Goal: Task Accomplishment & Management: Use online tool/utility

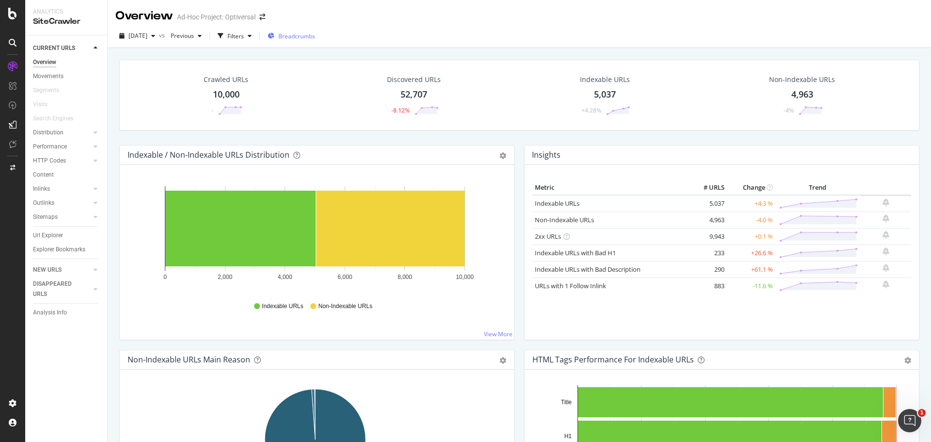
click at [294, 30] on div "Breadcrumbs" at bounding box center [292, 36] width 48 height 15
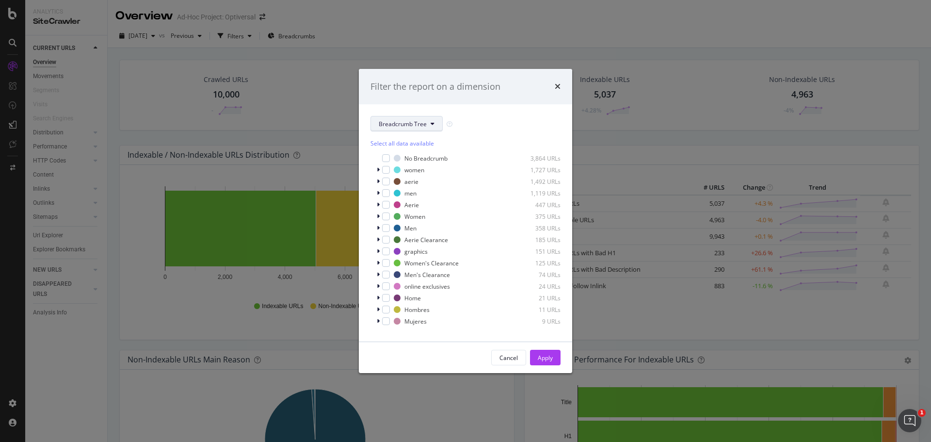
click at [400, 125] on span "Breadcrumb Tree" at bounding box center [403, 124] width 48 height 8
click at [397, 349] on div "Cancel Apply" at bounding box center [465, 357] width 213 height 31
click at [403, 325] on span "Show 5 more" at bounding box center [394, 326] width 32 height 8
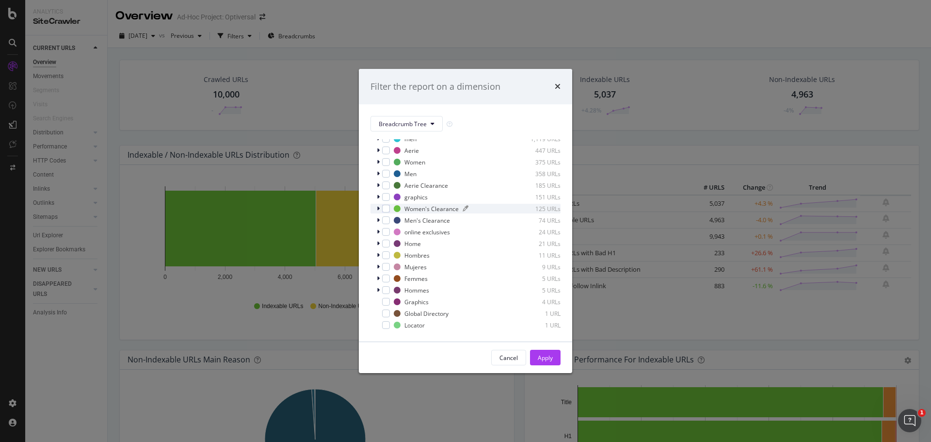
scroll to position [0, 0]
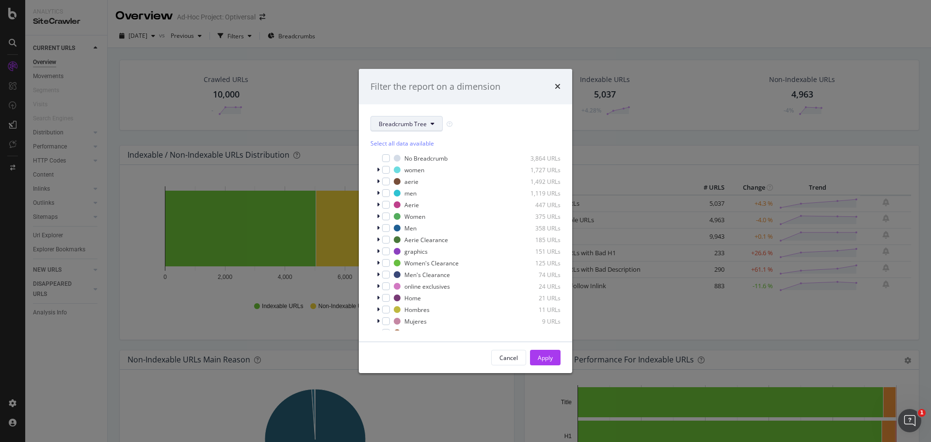
click at [399, 118] on button "Breadcrumb Tree" at bounding box center [407, 124] width 72 height 16
click at [104, 103] on div "Filter the report on a dimension Breadcrumb Tree Select all data available No B…" at bounding box center [465, 221] width 931 height 442
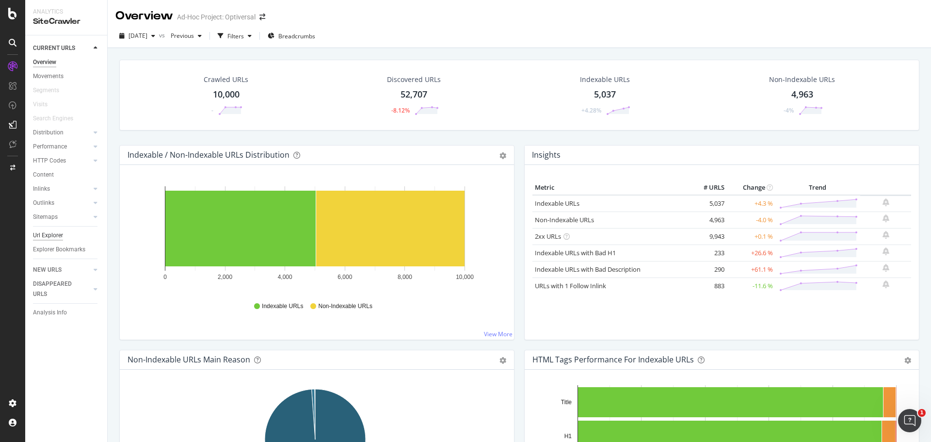
click at [47, 236] on div "Url Explorer" at bounding box center [48, 235] width 30 height 10
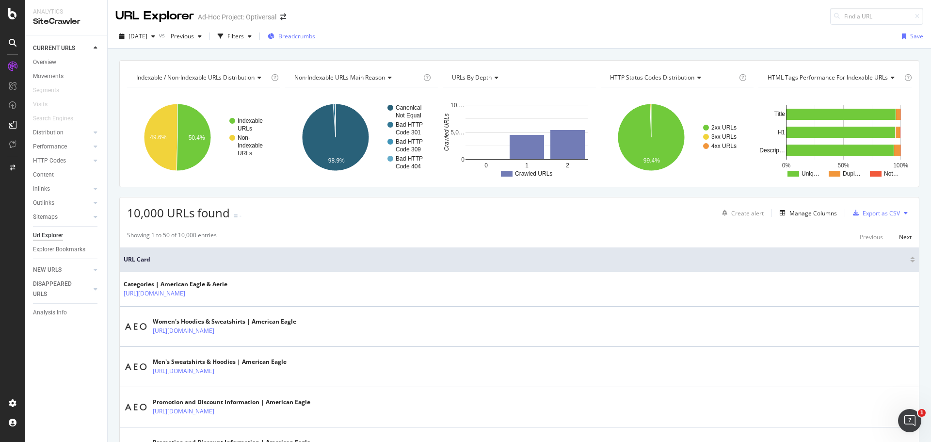
click at [295, 39] on span "Breadcrumbs" at bounding box center [296, 36] width 37 height 8
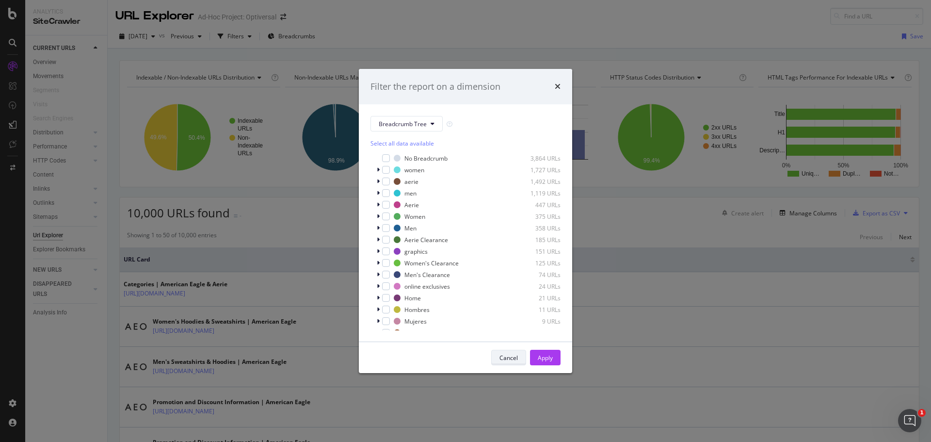
click at [505, 357] on div "Cancel" at bounding box center [509, 358] width 18 height 8
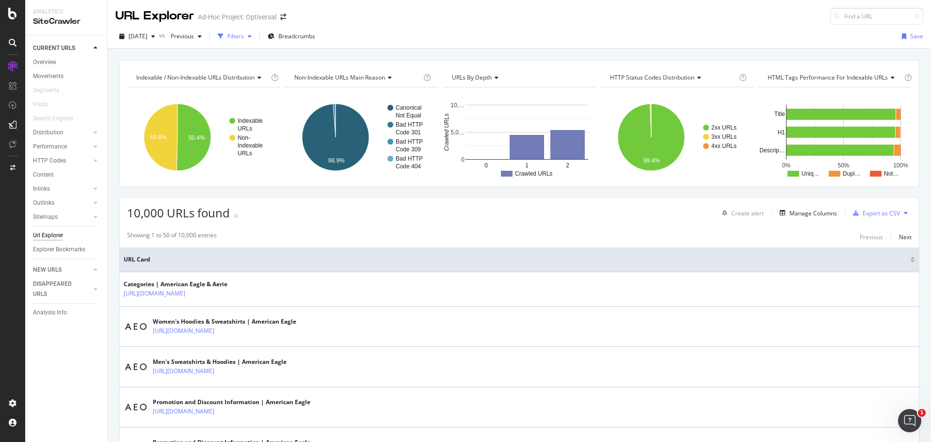
click at [244, 36] on div "Filters" at bounding box center [235, 36] width 16 height 8
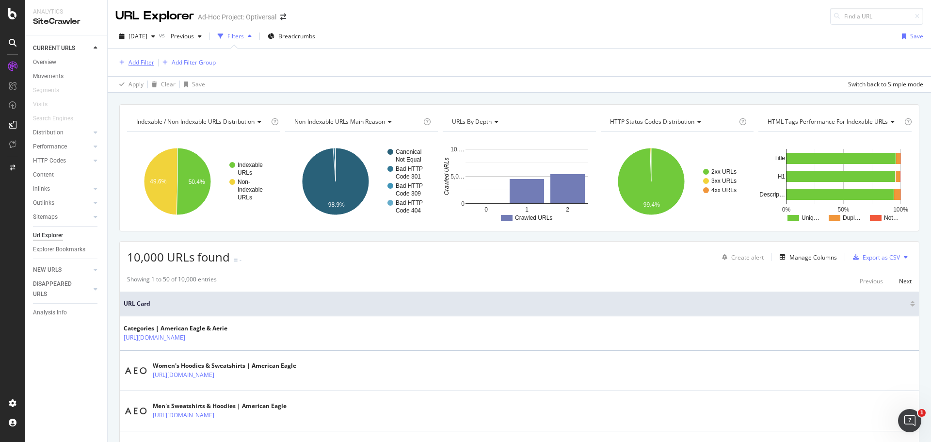
click at [141, 60] on div "Add Filter" at bounding box center [142, 62] width 26 height 8
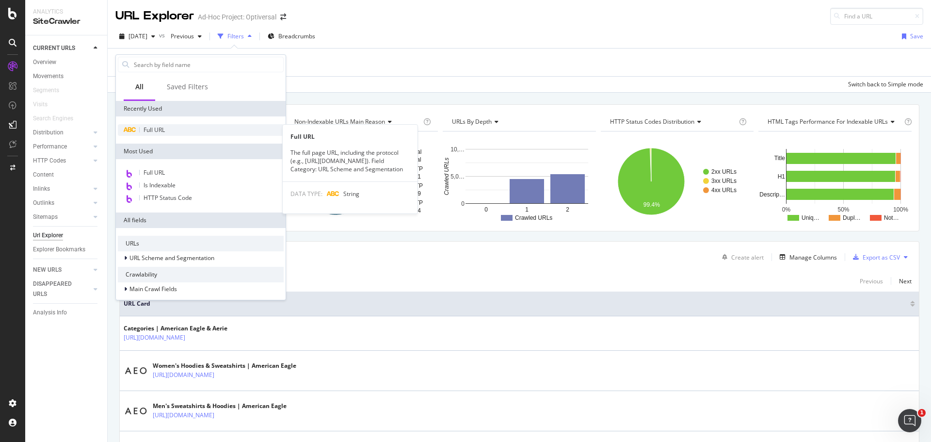
click at [154, 128] on span "Full URL" at bounding box center [154, 130] width 21 height 8
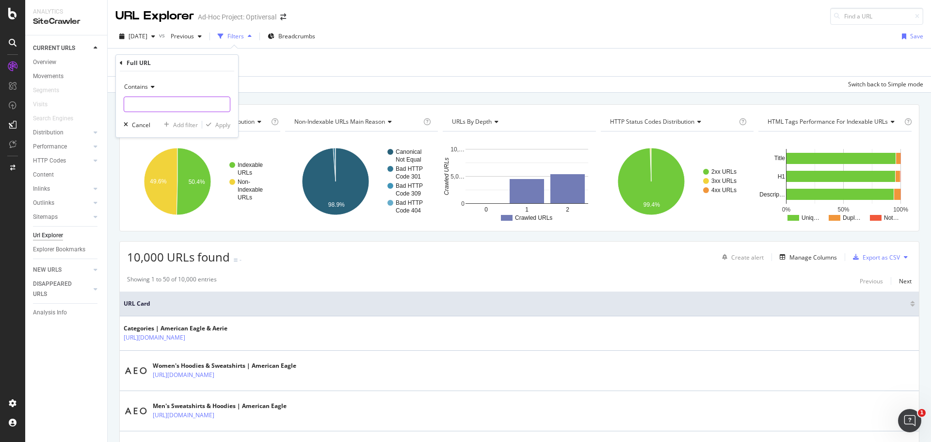
click at [154, 100] on input "text" at bounding box center [177, 105] width 106 height 16
type input "/o/"
click at [218, 127] on div "Apply" at bounding box center [222, 125] width 15 height 8
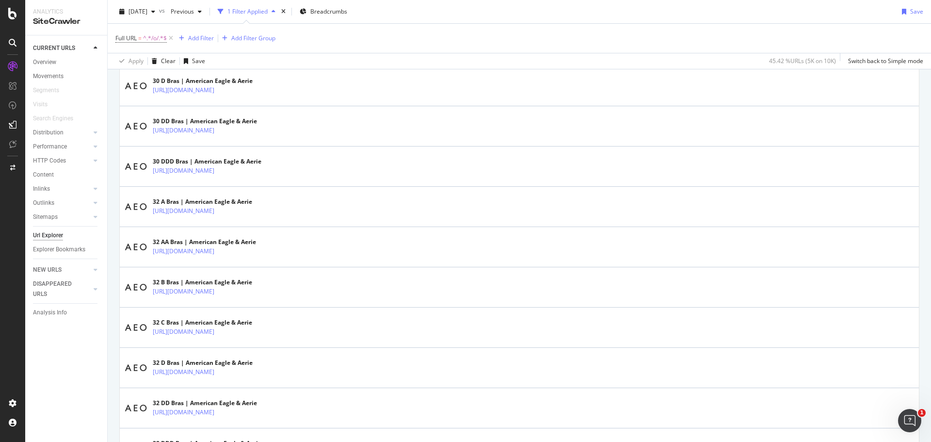
scroll to position [488, 0]
click at [9, 13] on icon at bounding box center [12, 14] width 9 height 12
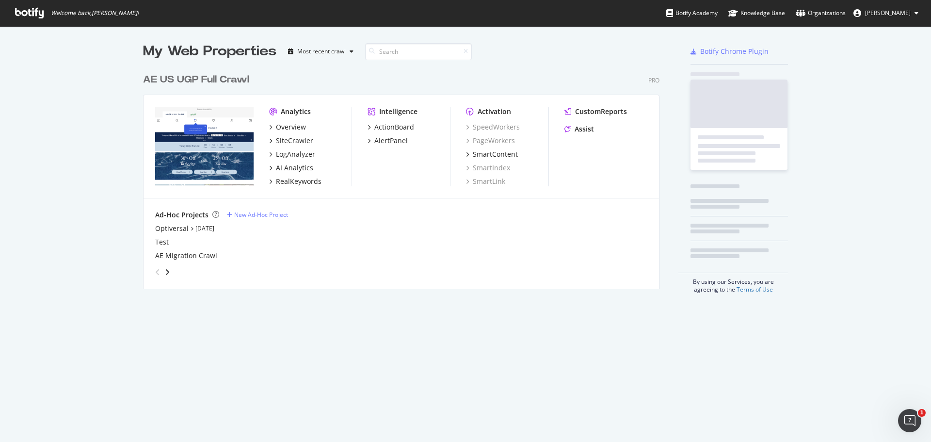
scroll to position [221, 517]
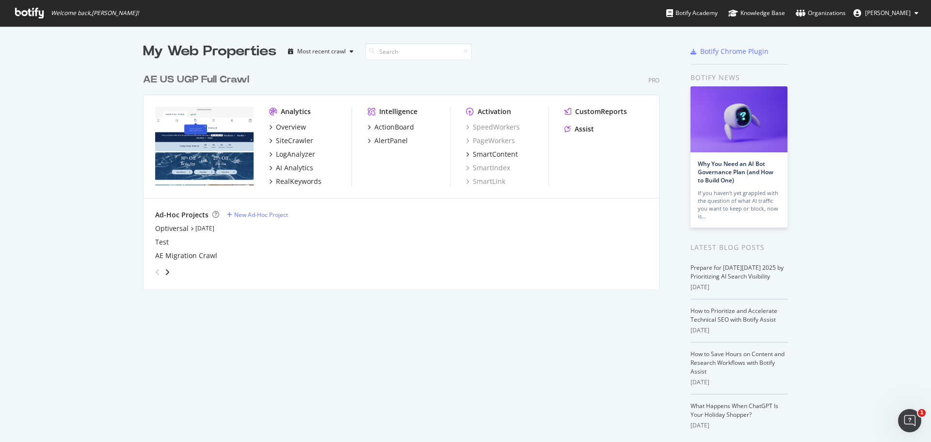
click at [568, 348] on div "My Web Properties Most recent crawl AE US UGP Full Crawl Pro Analytics Overview…" at bounding box center [411, 253] width 536 height 423
